Goal: Task Accomplishment & Management: Complete application form

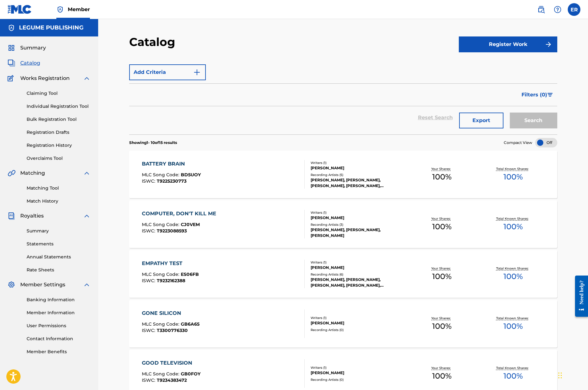
click at [33, 64] on span "Catalog" at bounding box center [30, 63] width 20 height 8
click at [479, 44] on button "Register Work" at bounding box center [508, 44] width 99 height 16
click at [472, 64] on link "Individual" at bounding box center [508, 64] width 99 height 15
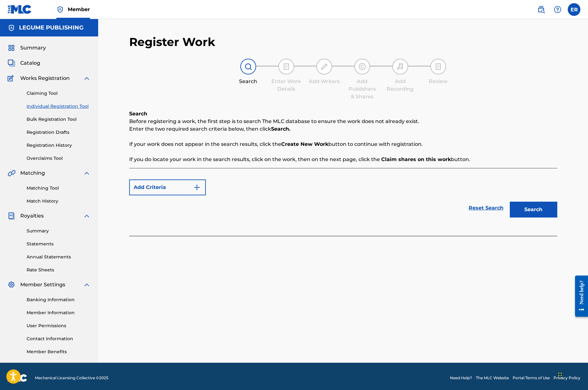
click at [293, 229] on div "Add Criteria Reset Search Search" at bounding box center [343, 202] width 428 height 68
click at [181, 194] on button "Add Criteria" at bounding box center [167, 187] width 77 height 16
click at [197, 186] on img "Search Form" at bounding box center [197, 187] width 8 height 8
click at [275, 177] on form "Add Criteria Reset Search Search" at bounding box center [343, 198] width 428 height 44
click at [528, 210] on button "Search" at bounding box center [534, 209] width 48 height 16
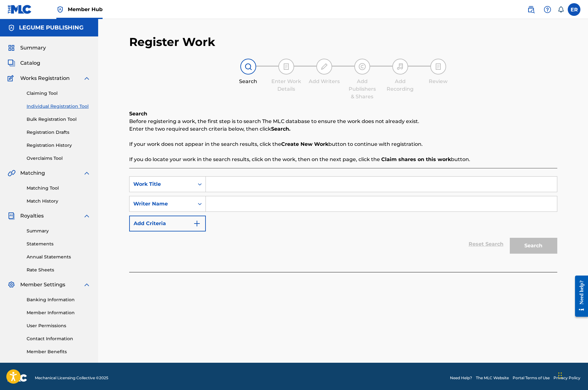
click at [267, 188] on input "Search Form" at bounding box center [381, 183] width 351 height 15
type input "slow motion perception"
type input "Eli raybon"
click at [533, 245] on button "Search" at bounding box center [534, 246] width 48 height 16
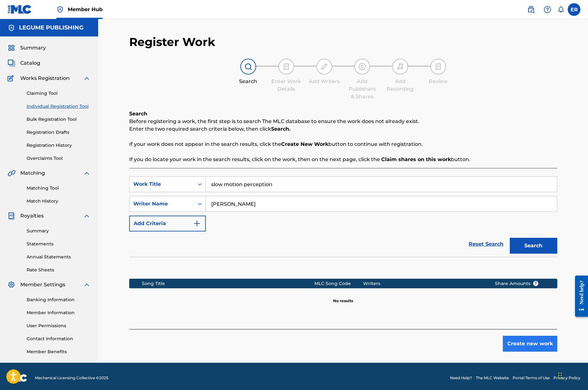
click at [526, 345] on button "Create new work" at bounding box center [530, 343] width 54 height 16
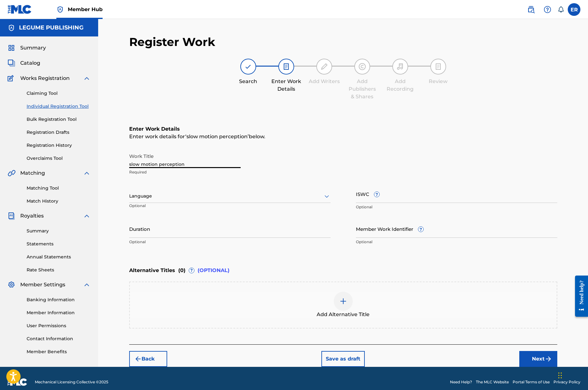
click at [190, 163] on input "slow motion perception" at bounding box center [184, 159] width 111 height 18
type input "Slow Motion Perception"
click at [170, 196] on div at bounding box center [229, 196] width 201 height 8
click at [163, 209] on div "English" at bounding box center [230, 210] width 201 height 14
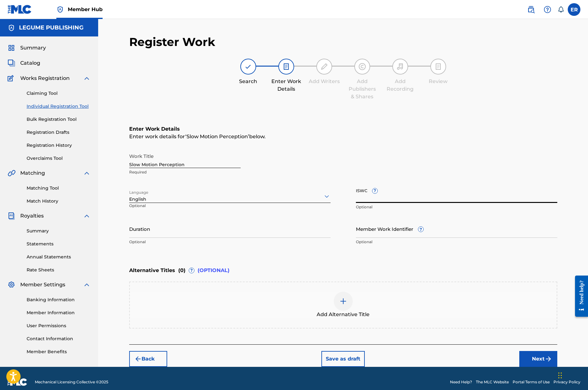
click at [379, 198] on input "ISWC ?" at bounding box center [456, 194] width 201 height 18
paste input "T-330.077.621-6"
type input "T-330.077.621-6"
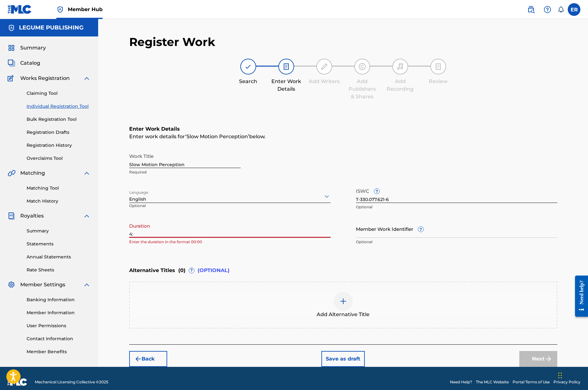
type input "4"
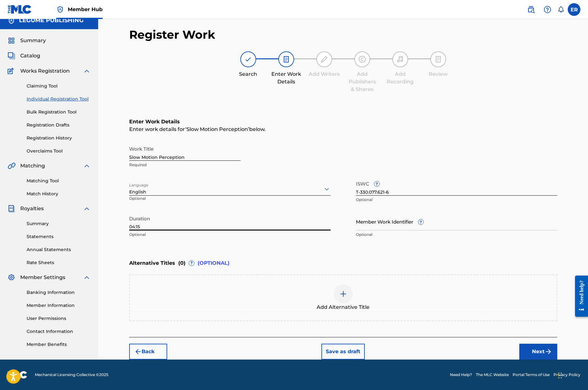
scroll to position [7, 0]
type input "04:15"
click at [528, 350] on button "Next" at bounding box center [538, 351] width 38 height 16
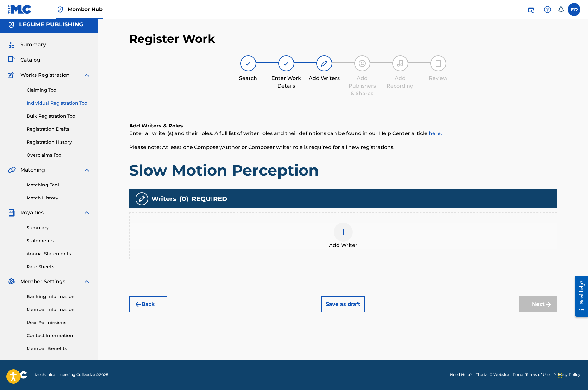
click at [338, 236] on div at bounding box center [343, 231] width 19 height 19
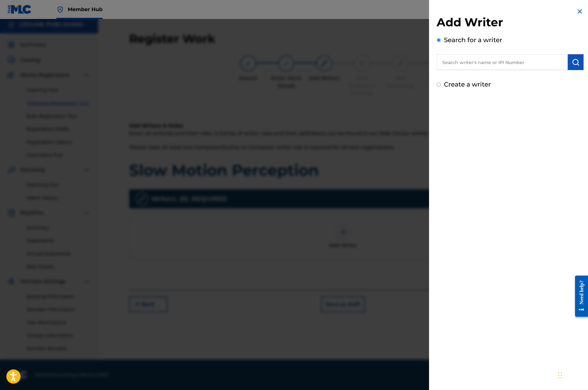
click at [458, 65] on input "text" at bounding box center [502, 62] width 131 height 16
type input "Eli Raybon"
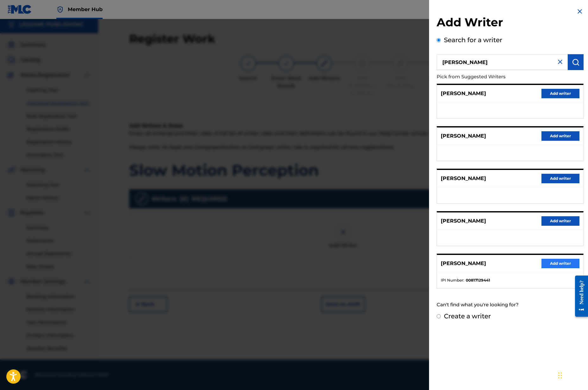
click at [548, 264] on button "Add writer" at bounding box center [561, 263] width 38 height 10
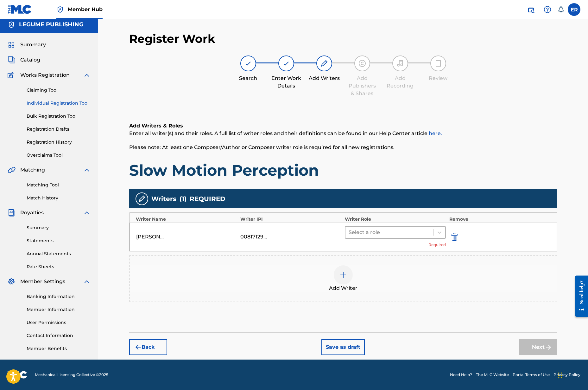
click at [382, 234] on div at bounding box center [390, 232] width 82 height 9
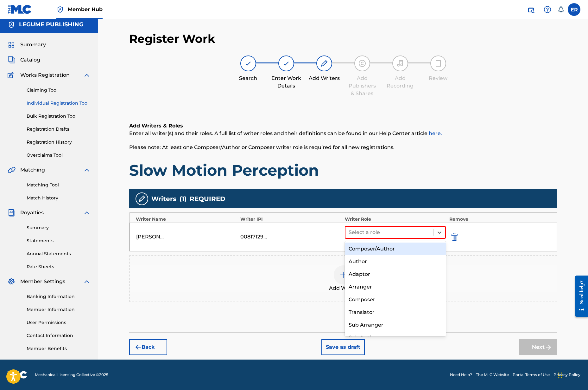
click at [381, 246] on div "Composer/Author" at bounding box center [395, 248] width 101 height 13
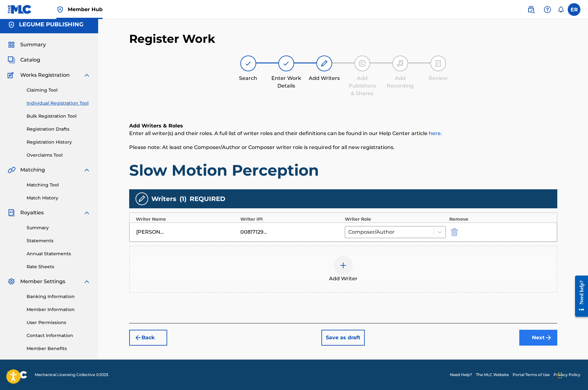
click at [530, 334] on button "Next" at bounding box center [538, 337] width 38 height 16
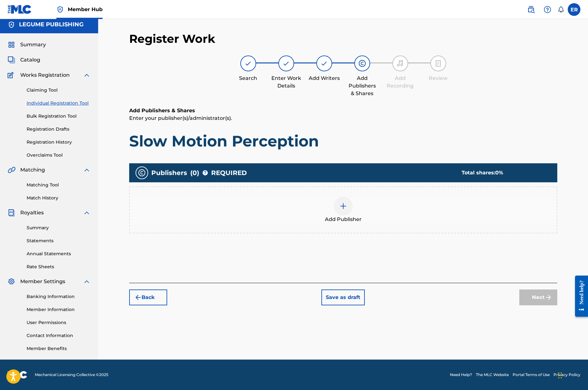
click at [343, 207] on img at bounding box center [344, 206] width 8 height 8
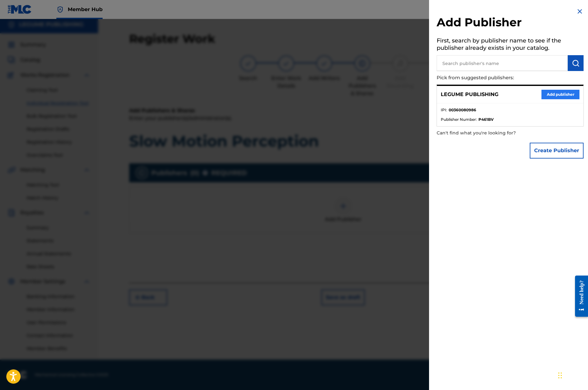
click at [556, 93] on button "Add publisher" at bounding box center [561, 95] width 38 height 10
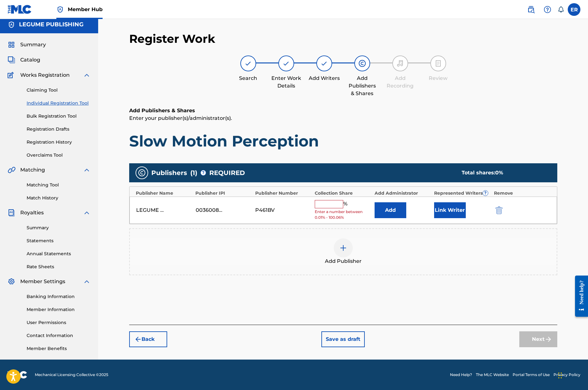
click at [318, 202] on input "text" at bounding box center [329, 204] width 29 height 8
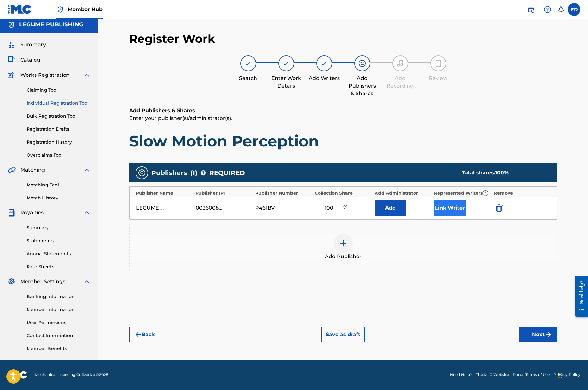
type input "100"
click at [435, 206] on button "Link Writer" at bounding box center [450, 208] width 32 height 16
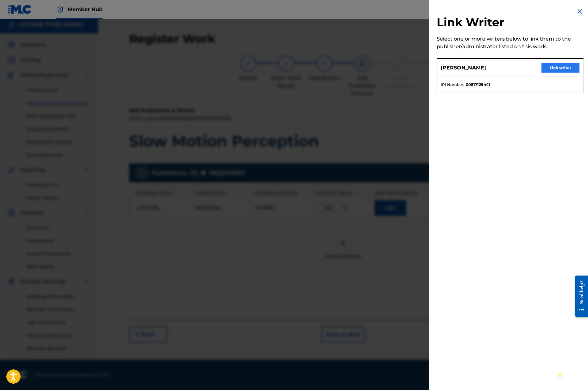
click at [545, 71] on button "Link writer" at bounding box center [561, 68] width 38 height 10
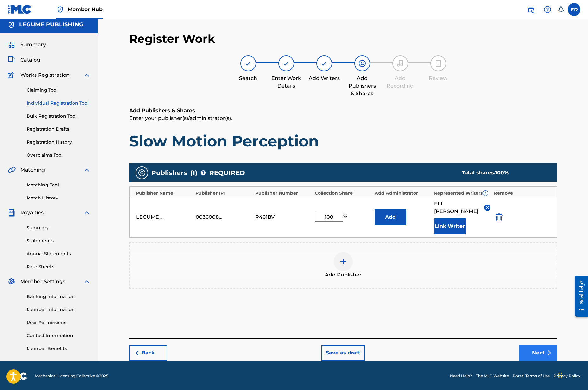
click at [533, 345] on button "Next" at bounding box center [538, 353] width 38 height 16
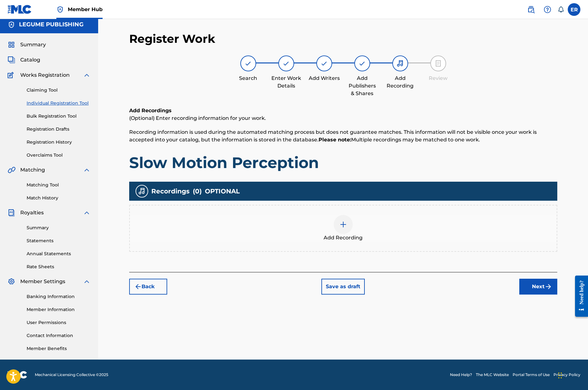
click at [341, 222] on img at bounding box center [344, 224] width 8 height 8
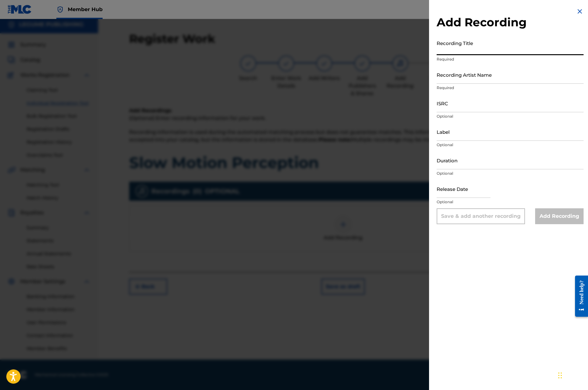
click at [458, 53] on input "Recording Title" at bounding box center [510, 46] width 147 height 18
type input "Slow Motion Perception"
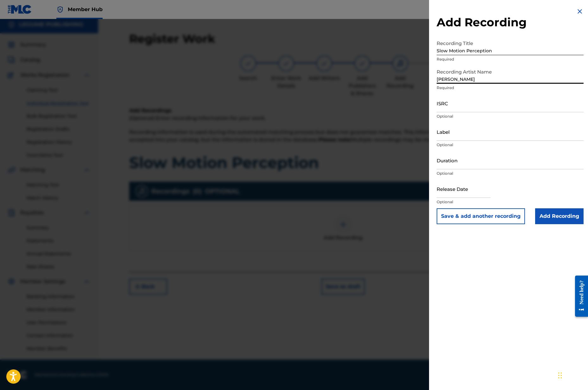
type input "Eli Raybon"
paste input "QMFME2516421"
type input "QMFME2516421"
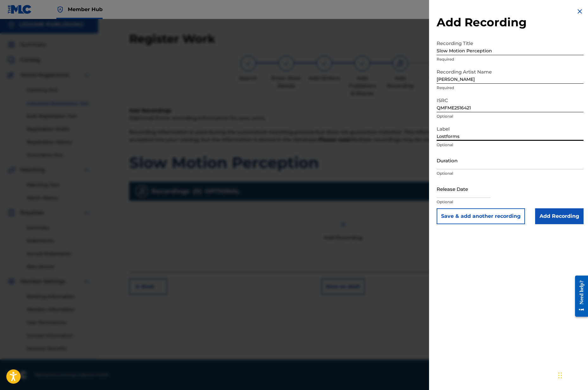
type input "Lostforms"
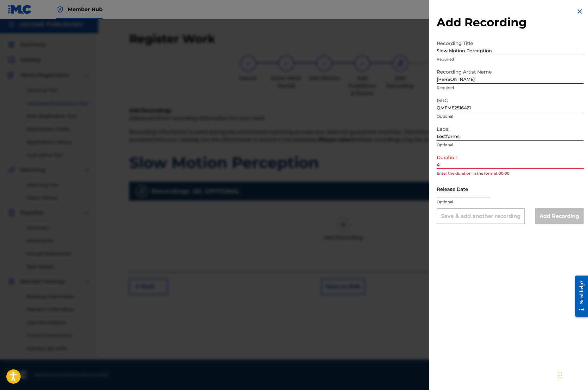
type input "4"
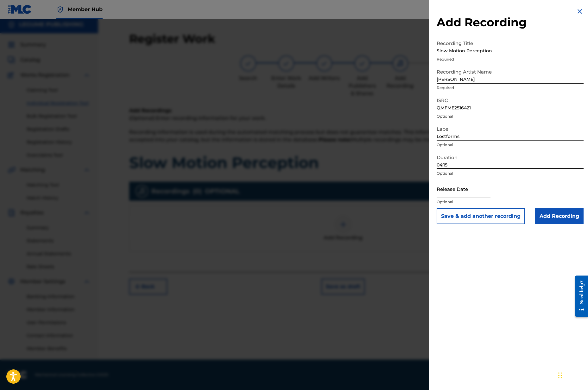
type input "04:15"
type input "9/26"
click at [515, 181] on div "Release Date Optional" at bounding box center [510, 194] width 147 height 29
click at [472, 192] on input "text" at bounding box center [464, 189] width 54 height 18
select select "8"
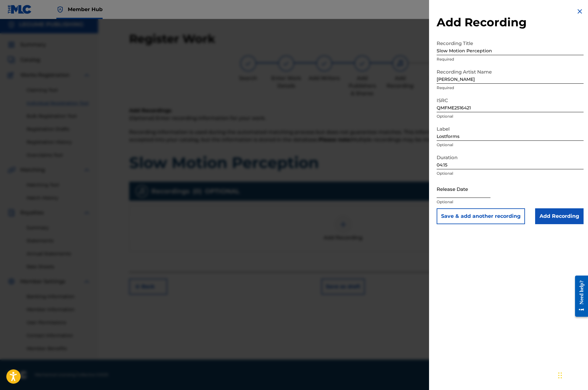
select select "2025"
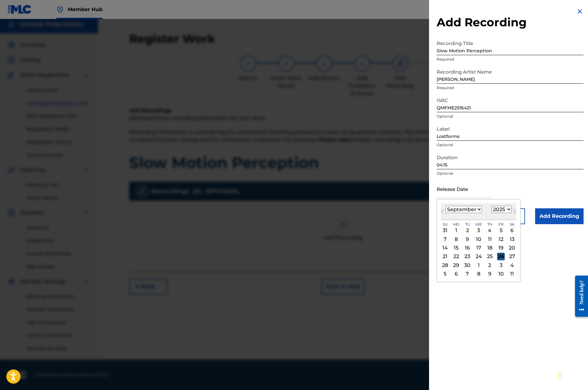
click at [497, 255] on div "26" at bounding box center [501, 256] width 8 height 8
type input "September 26 2025"
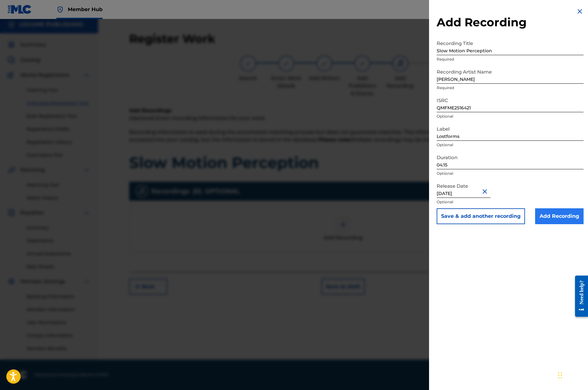
click at [548, 217] on input "Add Recording" at bounding box center [559, 216] width 48 height 16
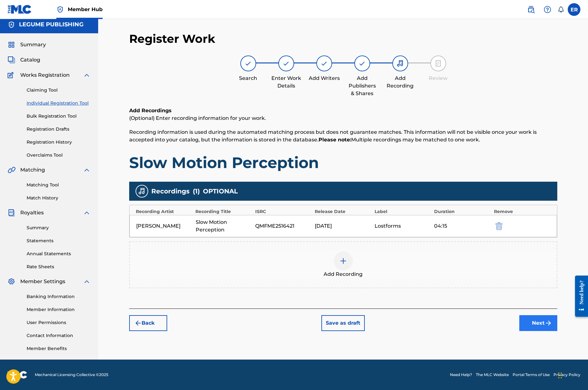
click at [530, 321] on button "Next" at bounding box center [538, 323] width 38 height 16
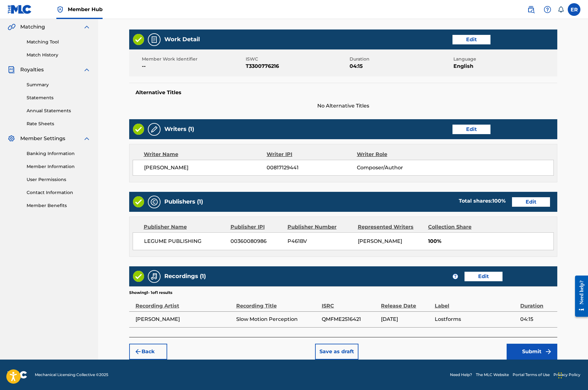
scroll to position [146, 0]
click at [525, 347] on button "Submit" at bounding box center [532, 351] width 51 height 16
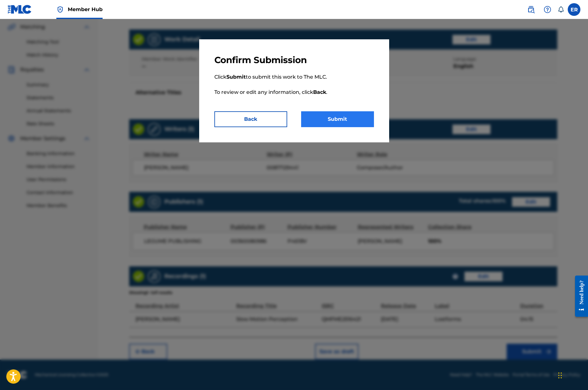
click at [317, 121] on button "Submit" at bounding box center [337, 119] width 73 height 16
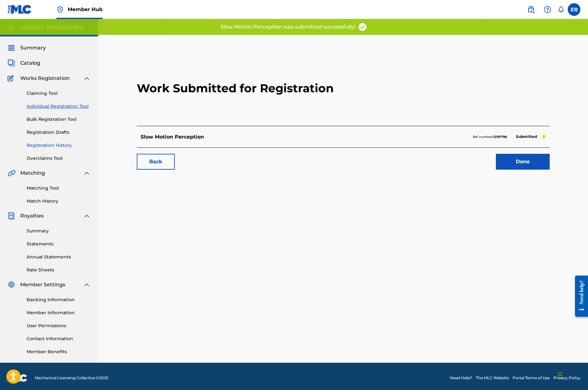
click at [39, 144] on link "Registration History" at bounding box center [59, 145] width 64 height 7
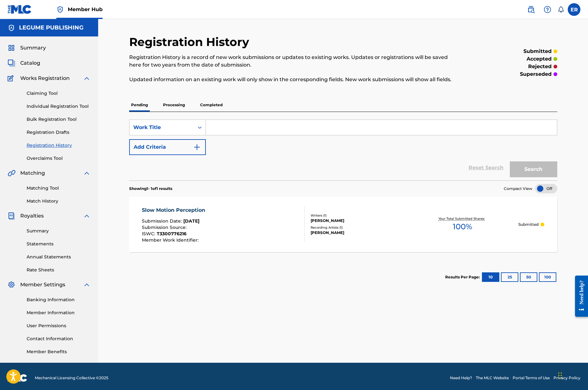
click at [213, 106] on p "Completed" at bounding box center [211, 104] width 26 height 13
